Goal: Register for event/course

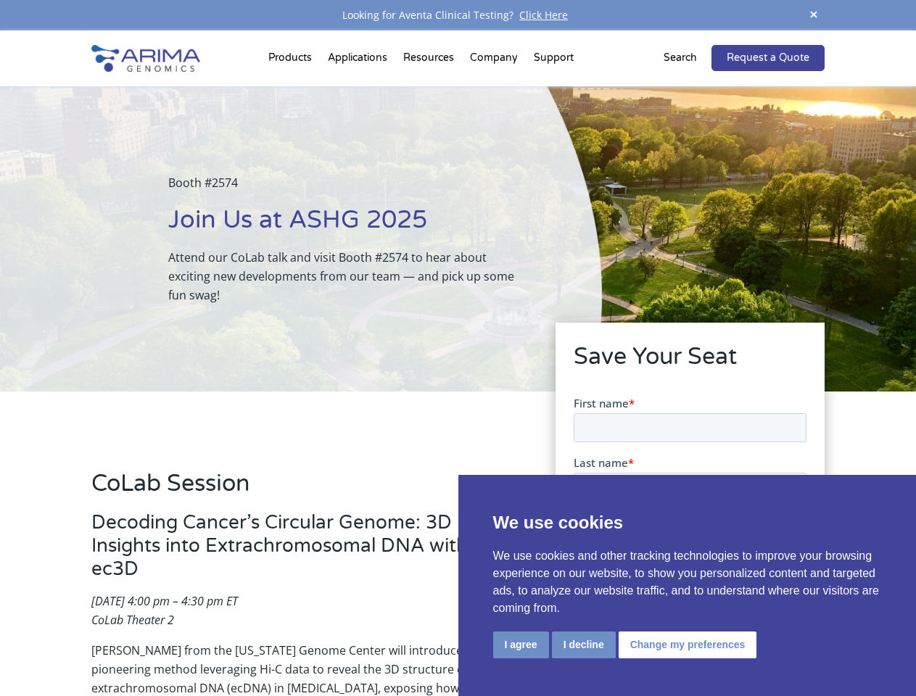
click at [458, 348] on div "Booth #2574 Join Us at ASHG 2025 Attend our CoLab talk and visit Booth #2574 to…" at bounding box center [301, 238] width 602 height 305
click at [521, 645] on button "I agree" at bounding box center [521, 645] width 56 height 27
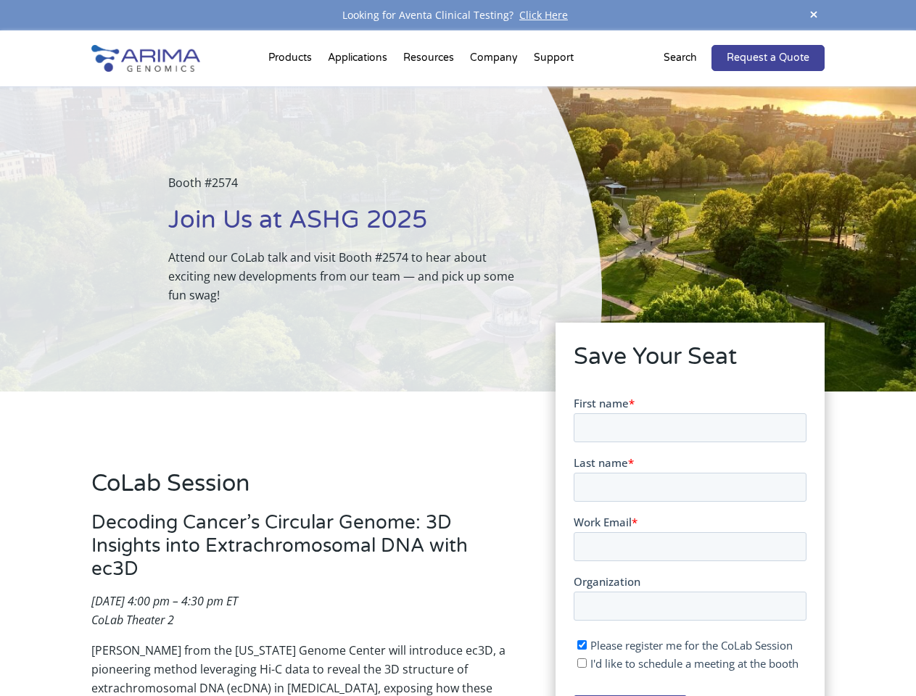
click at [582, 663] on input "I'd like to schedule a meeting at the booth" at bounding box center [581, 662] width 9 height 9
click at [685, 663] on span "I'd like to schedule a meeting at the booth" at bounding box center [694, 663] width 208 height 15
click at [586, 663] on input "I'd like to schedule a meeting at the booth" at bounding box center [581, 662] width 9 height 9
checkbox input "false"
click at [814, 15] on span at bounding box center [814, 16] width 22 height 20
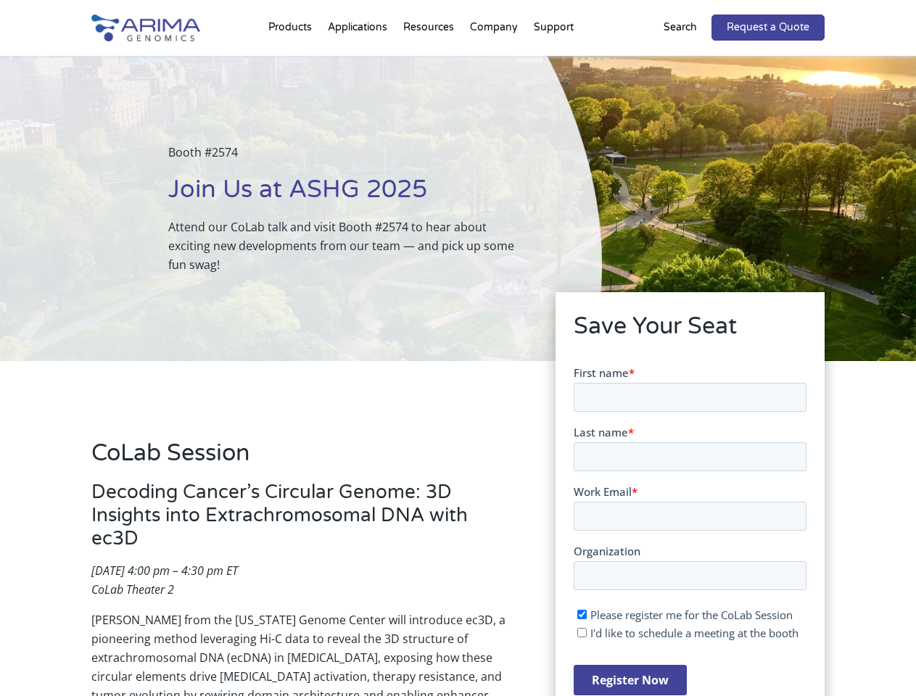
click at [292, 61] on div "Booth #2574 Join Us at ASHG 2025 Attend our CoLab talk and visit Booth #2574 to…" at bounding box center [301, 208] width 602 height 305
click at [430, 61] on div "Booth #2574 Join Us at ASHG 2025 Attend our CoLab talk and visit Booth #2574 to…" at bounding box center [301, 208] width 602 height 305
click at [495, 61] on div "Booth #2574 Join Us at ASHG 2025 Attend our CoLab talk and visit Booth #2574 to…" at bounding box center [301, 208] width 602 height 305
click at [553, 61] on div "Booth #2574 Join Us at ASHG 2025 Attend our CoLab talk and visit Booth #2574 to…" at bounding box center [301, 208] width 602 height 305
